Goal: Information Seeking & Learning: Learn about a topic

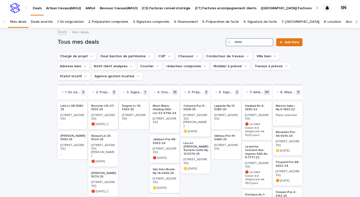
click at [246, 43] on input "Search" at bounding box center [250, 42] width 48 height 8
type input "****"
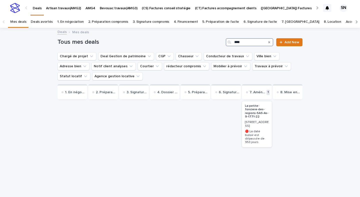
click at [250, 117] on p "La-petite-fonciere-des-regions-SAS-As-9-1771-22" at bounding box center [257, 111] width 24 height 15
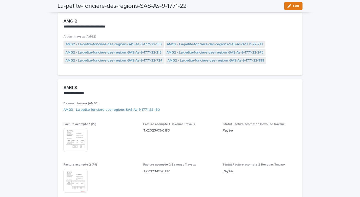
scroll to position [678, 0]
click at [100, 111] on link "AMG3 - La-petite-fonciere-des-regions-SAS-As-9-1771-22-160" at bounding box center [112, 110] width 97 height 5
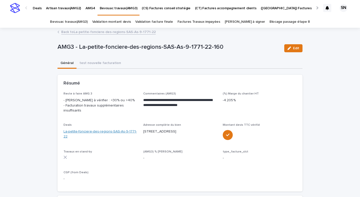
click at [107, 131] on link "La-petite-fonciere-des-regions-SAS-As-9-1771-22" at bounding box center [101, 134] width 74 height 11
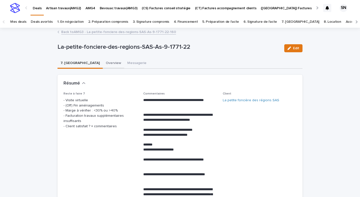
click at [103, 61] on button "Overview" at bounding box center [114, 63] width 22 height 11
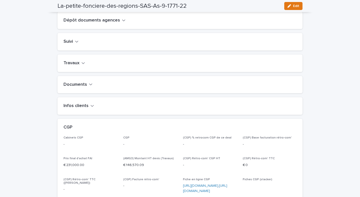
scroll to position [200, 0]
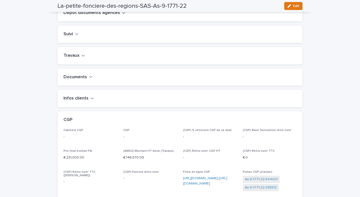
click at [84, 58] on icon "button" at bounding box center [84, 55] width 4 height 5
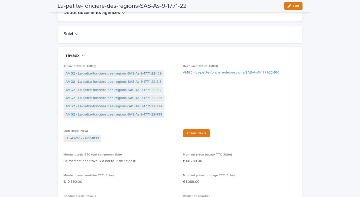
click at [144, 117] on link "AMG2 - La-petite-fonciere-des-regions-SAS-As-9-1771-22-888" at bounding box center [114, 114] width 97 height 5
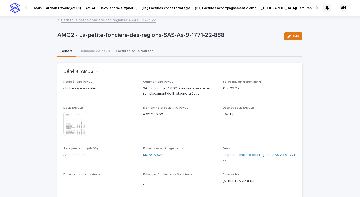
click at [122, 53] on button "Factures sous-traitant" at bounding box center [134, 52] width 43 height 11
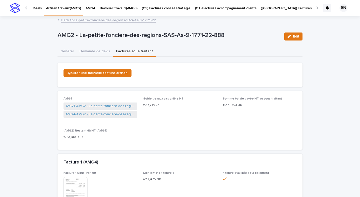
scroll to position [23, 0]
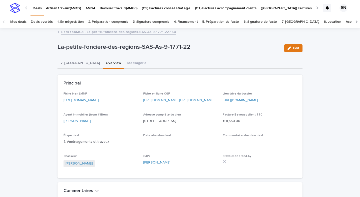
click at [62, 64] on button "7. [GEOGRAPHIC_DATA]" at bounding box center [80, 63] width 45 height 11
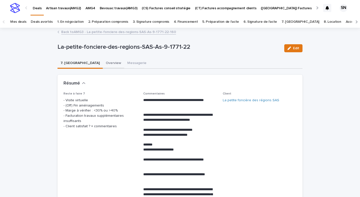
click at [103, 62] on button "Overview" at bounding box center [114, 63] width 22 height 11
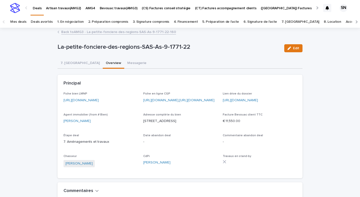
click at [103, 66] on button "Overview" at bounding box center [114, 63] width 22 height 11
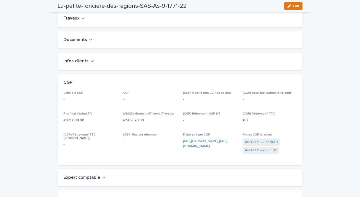
scroll to position [190, 0]
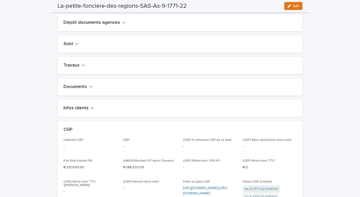
click at [70, 68] on h2 "Travaux" at bounding box center [72, 66] width 16 height 6
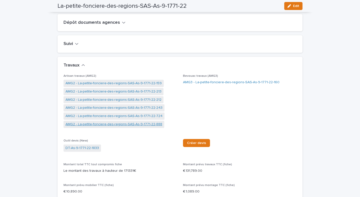
click at [125, 127] on link "AMG2 - La-petite-fonciere-des-regions-SAS-As-9-1771-22-888" at bounding box center [114, 124] width 97 height 5
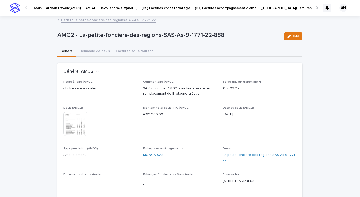
click at [84, 121] on img at bounding box center [76, 124] width 24 height 24
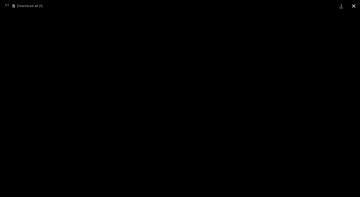
drag, startPoint x: 354, startPoint y: 4, endPoint x: 351, endPoint y: 9, distance: 6.0
click at [354, 4] on button "Close gallery" at bounding box center [354, 6] width 13 height 12
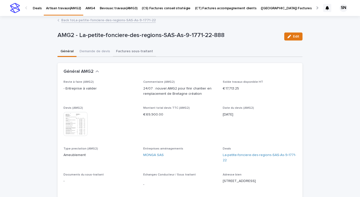
click at [119, 55] on button "Factures sous-traitant" at bounding box center [134, 52] width 43 height 11
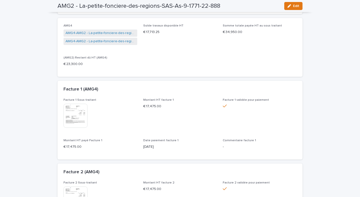
scroll to position [72, 0]
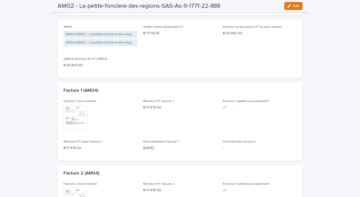
click at [81, 113] on img at bounding box center [76, 117] width 24 height 24
